Goal: Transaction & Acquisition: Purchase product/service

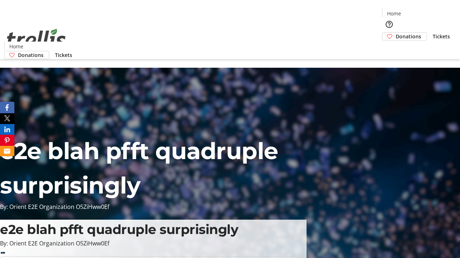
click at [395, 33] on span "Donations" at bounding box center [407, 37] width 25 height 8
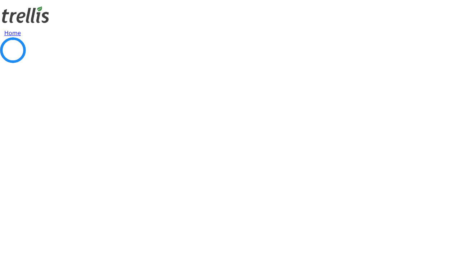
select select "CA"
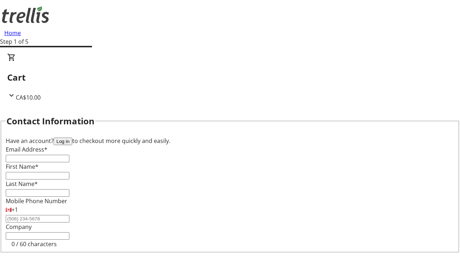
click at [72, 138] on button "Log in" at bounding box center [62, 142] width 19 height 8
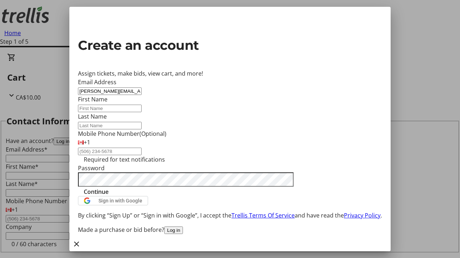
type input "[PERSON_NAME][EMAIL_ADDRESS][DOMAIN_NAME]"
type input "[PERSON_NAME]"
click at [108, 196] on span "Continue" at bounding box center [96, 192] width 25 height 9
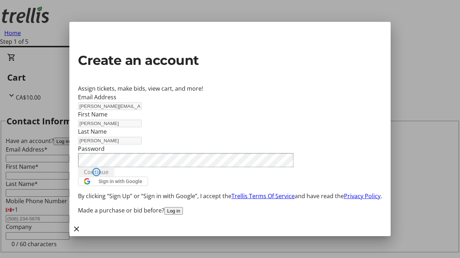
type input "[PERSON_NAME][EMAIL_ADDRESS][DOMAIN_NAME]"
type input "[PERSON_NAME]"
select select "CA"
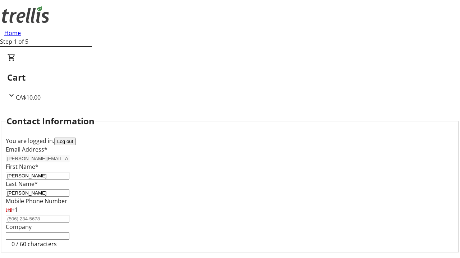
type input "[STREET_ADDRESS][PERSON_NAME]"
type input "Kelowna"
select select "BC"
type input "Kelowna"
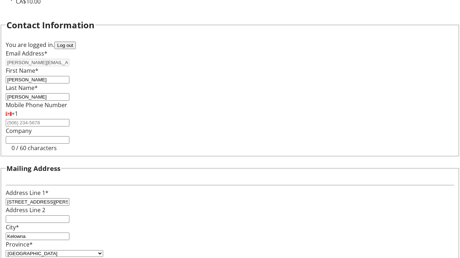
type input "V1Y 0C2"
select select "BC"
select select "CA"
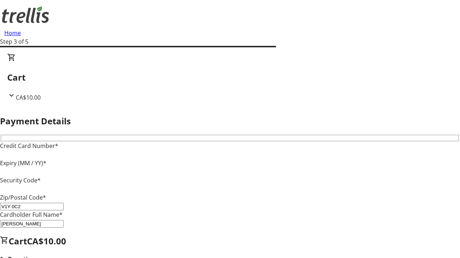
type input "V1Y 0C2"
